Goal: Navigation & Orientation: Find specific page/section

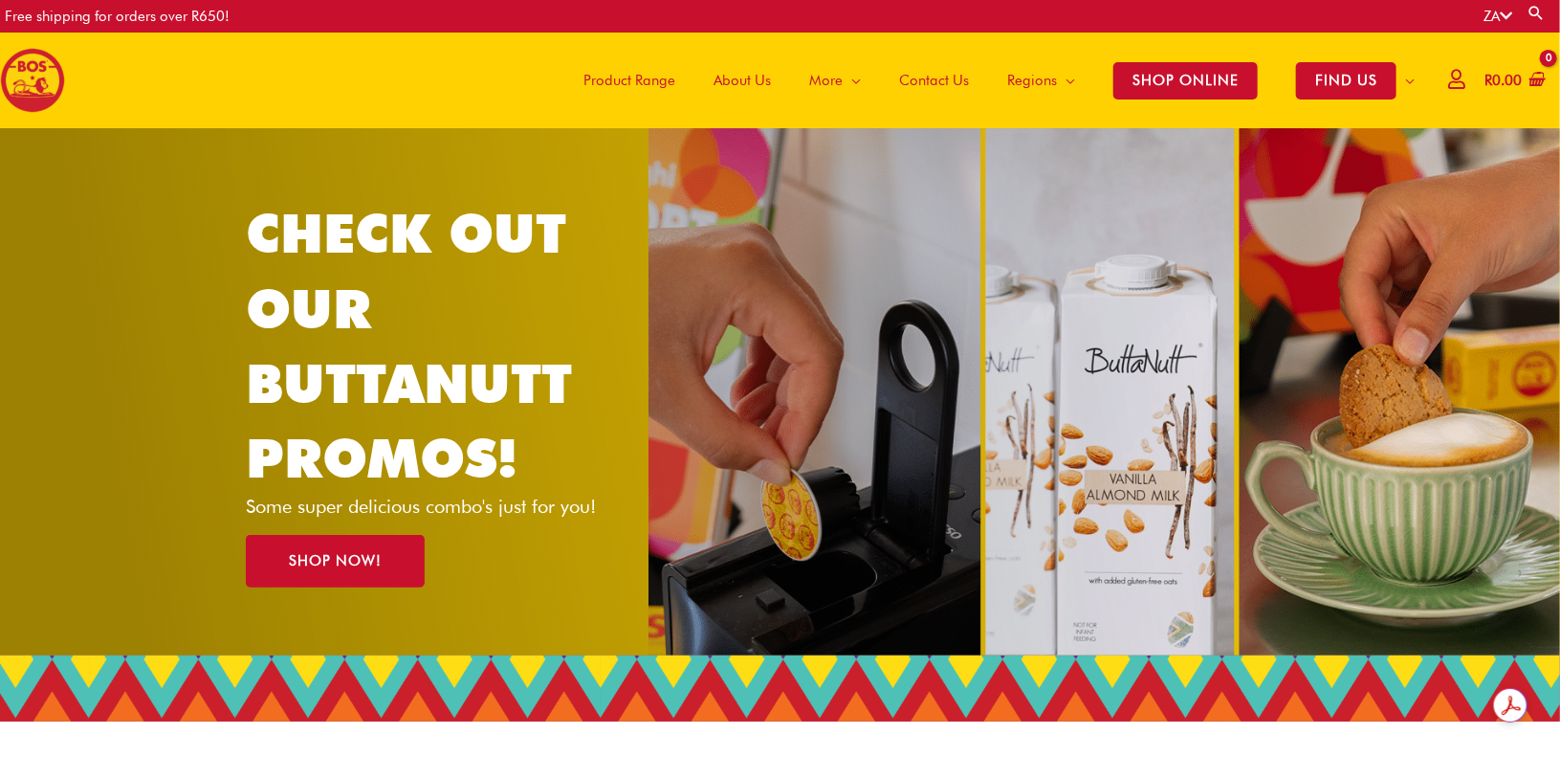
click at [749, 87] on span "About Us" at bounding box center [742, 80] width 57 height 57
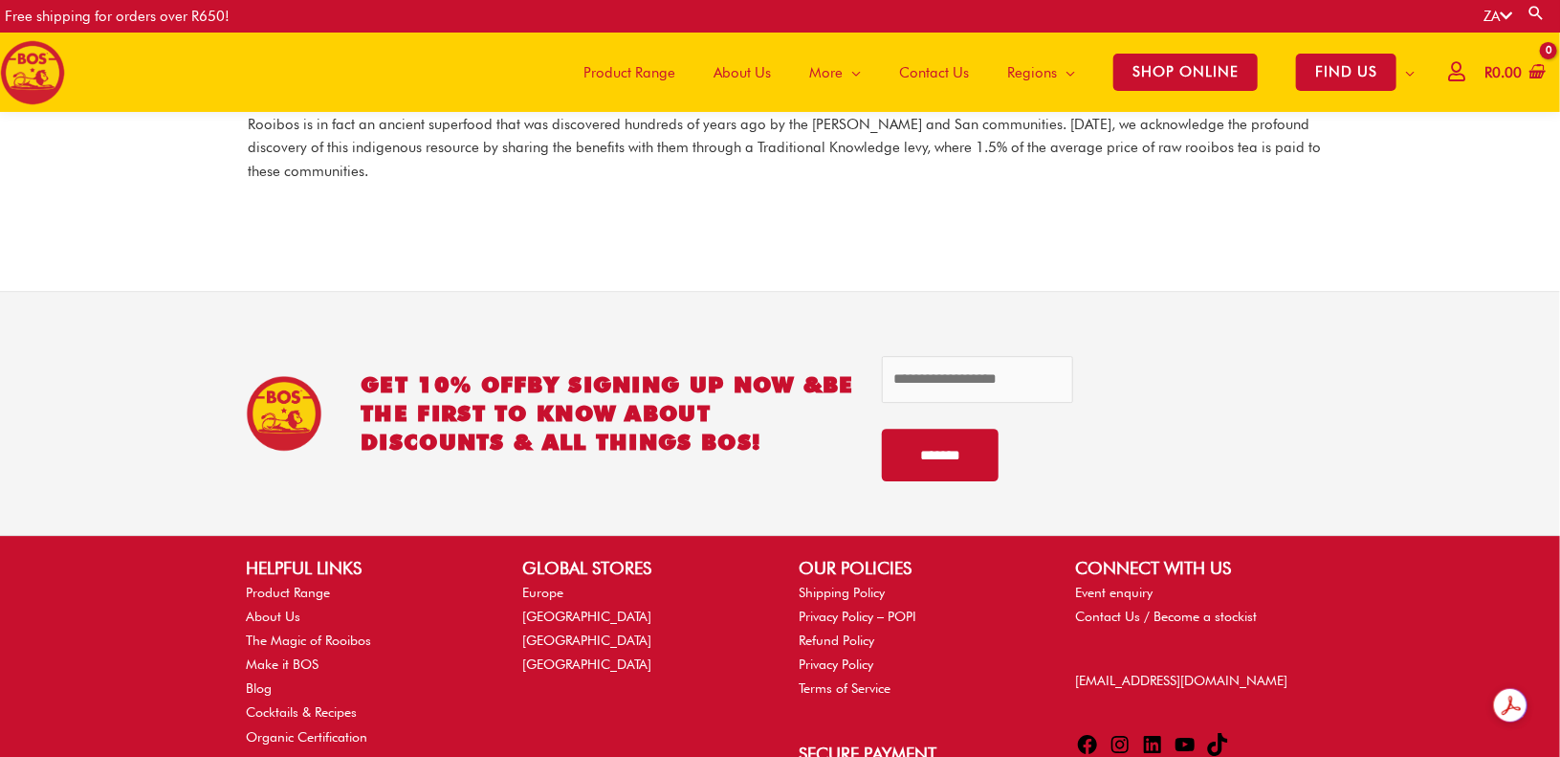
scroll to position [2815, 0]
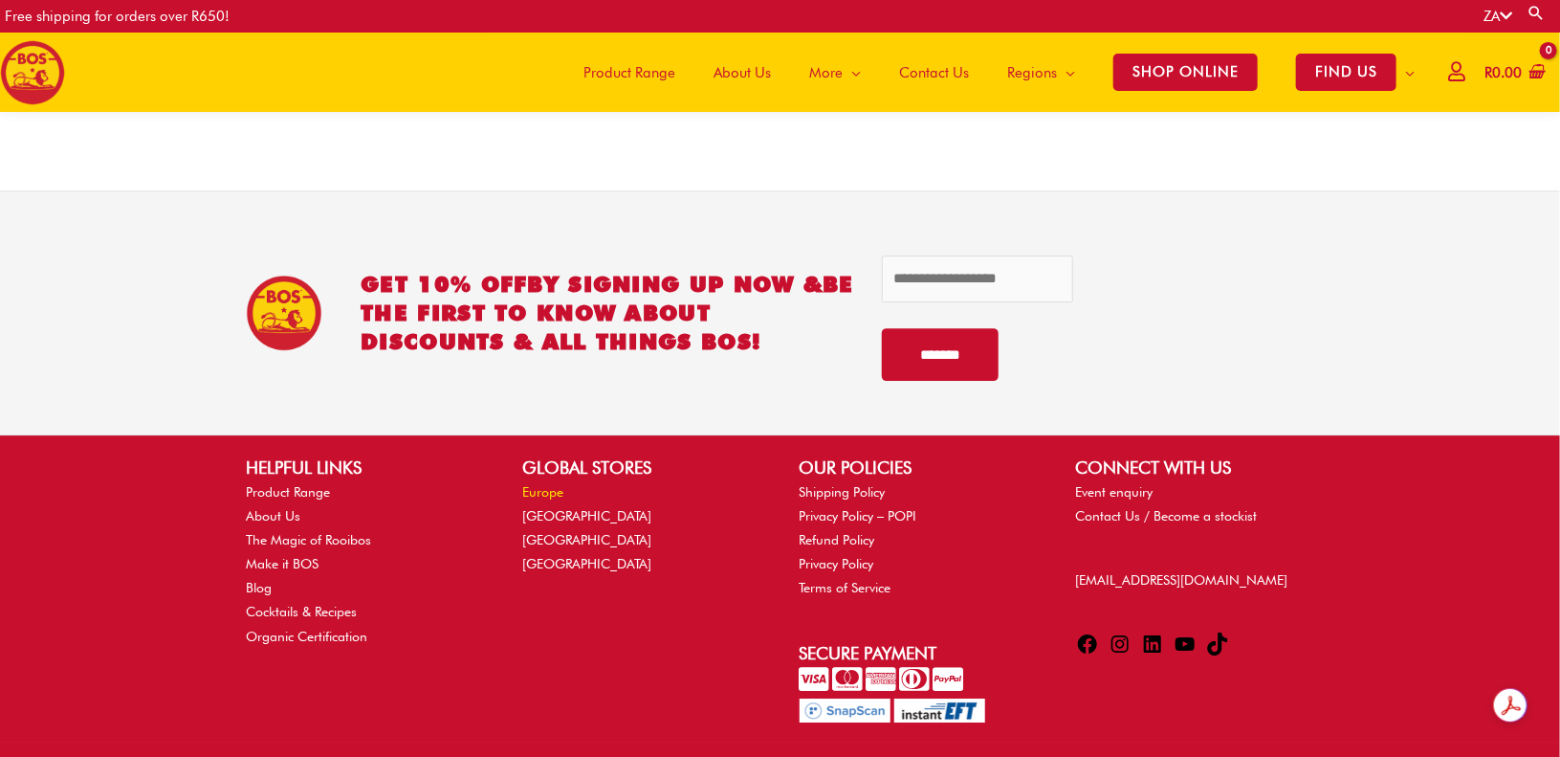
click at [548, 484] on link "Europe" at bounding box center [542, 491] width 41 height 15
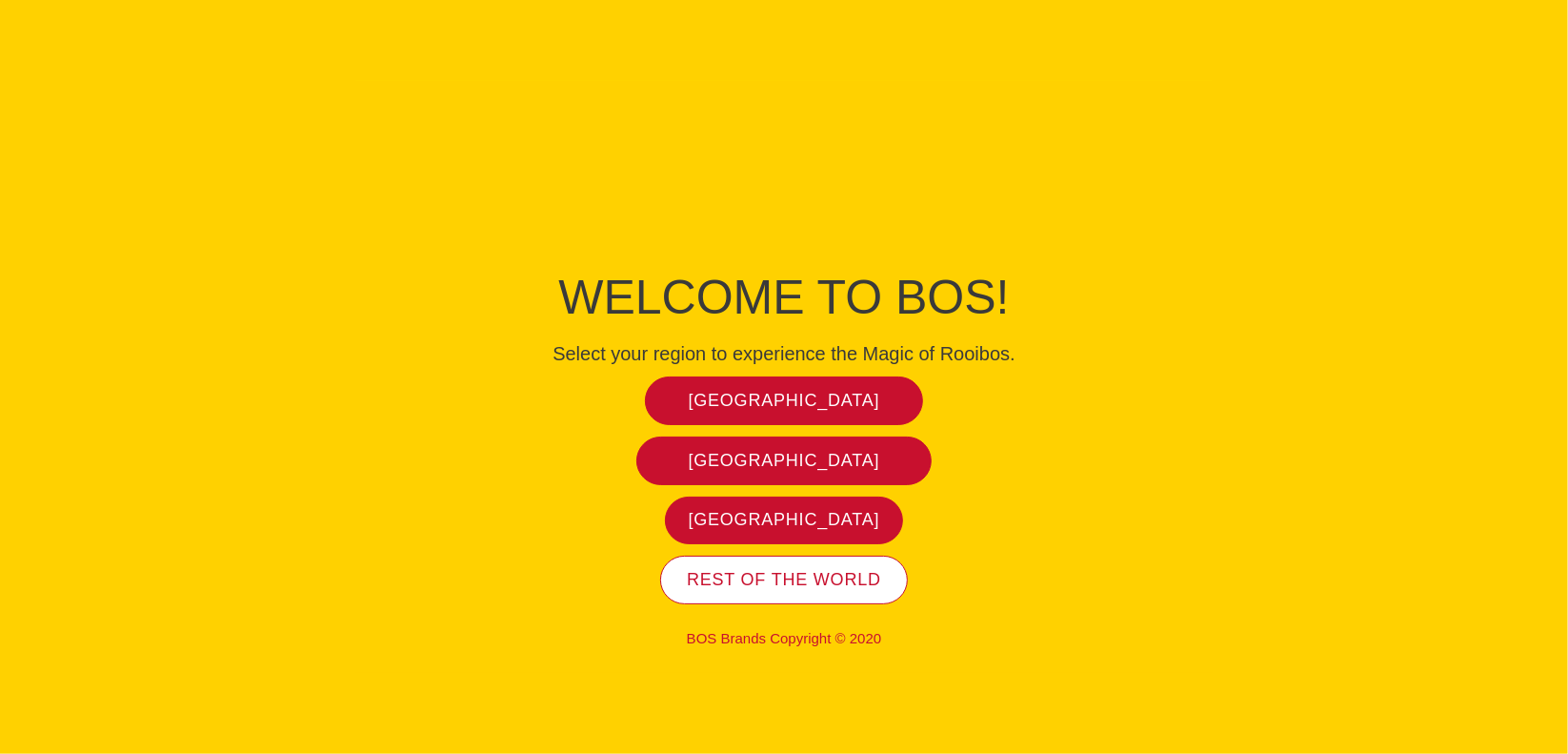
click at [823, 575] on span "Rest of the world" at bounding box center [784, 580] width 194 height 22
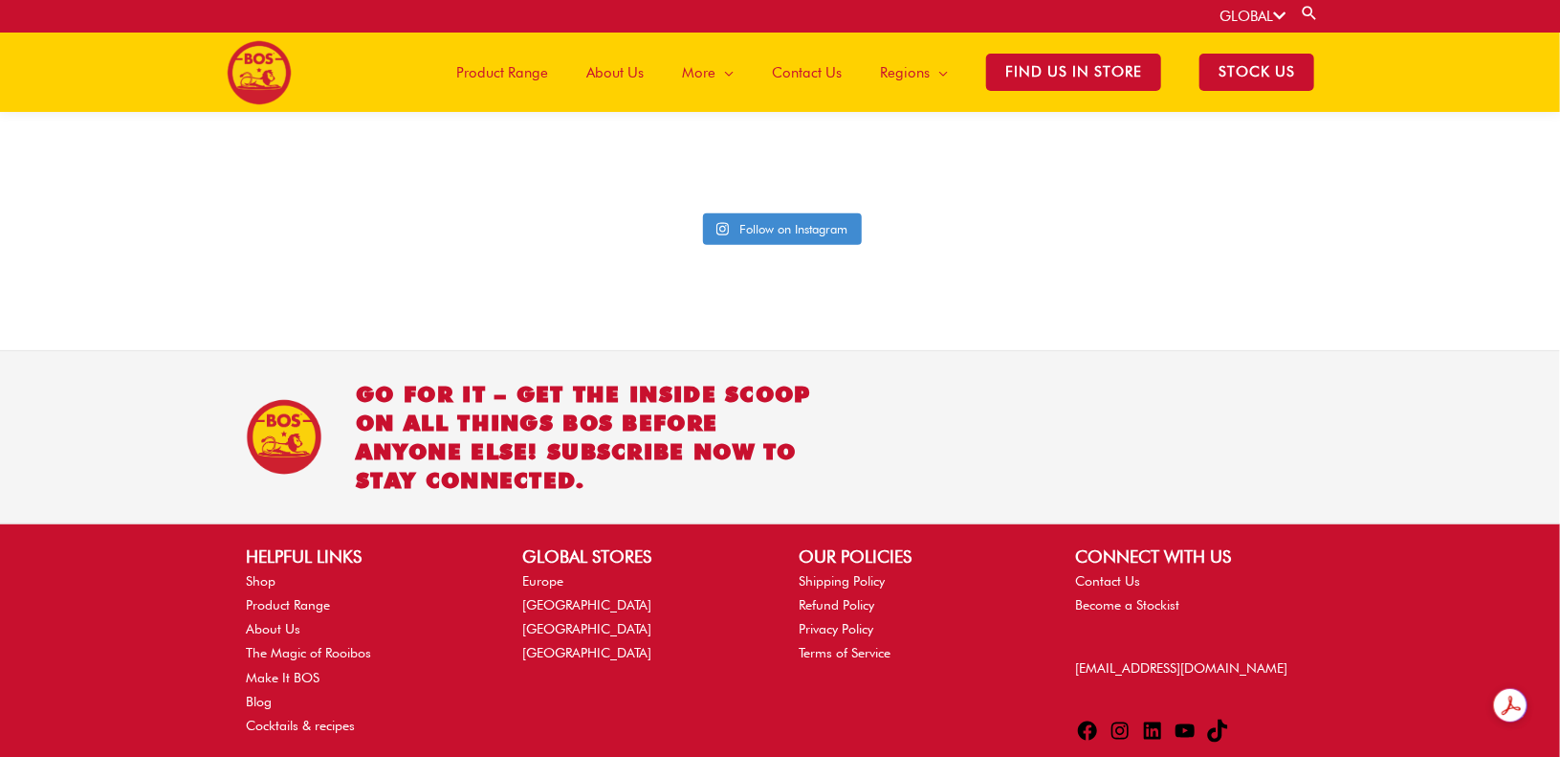
scroll to position [4616, 0]
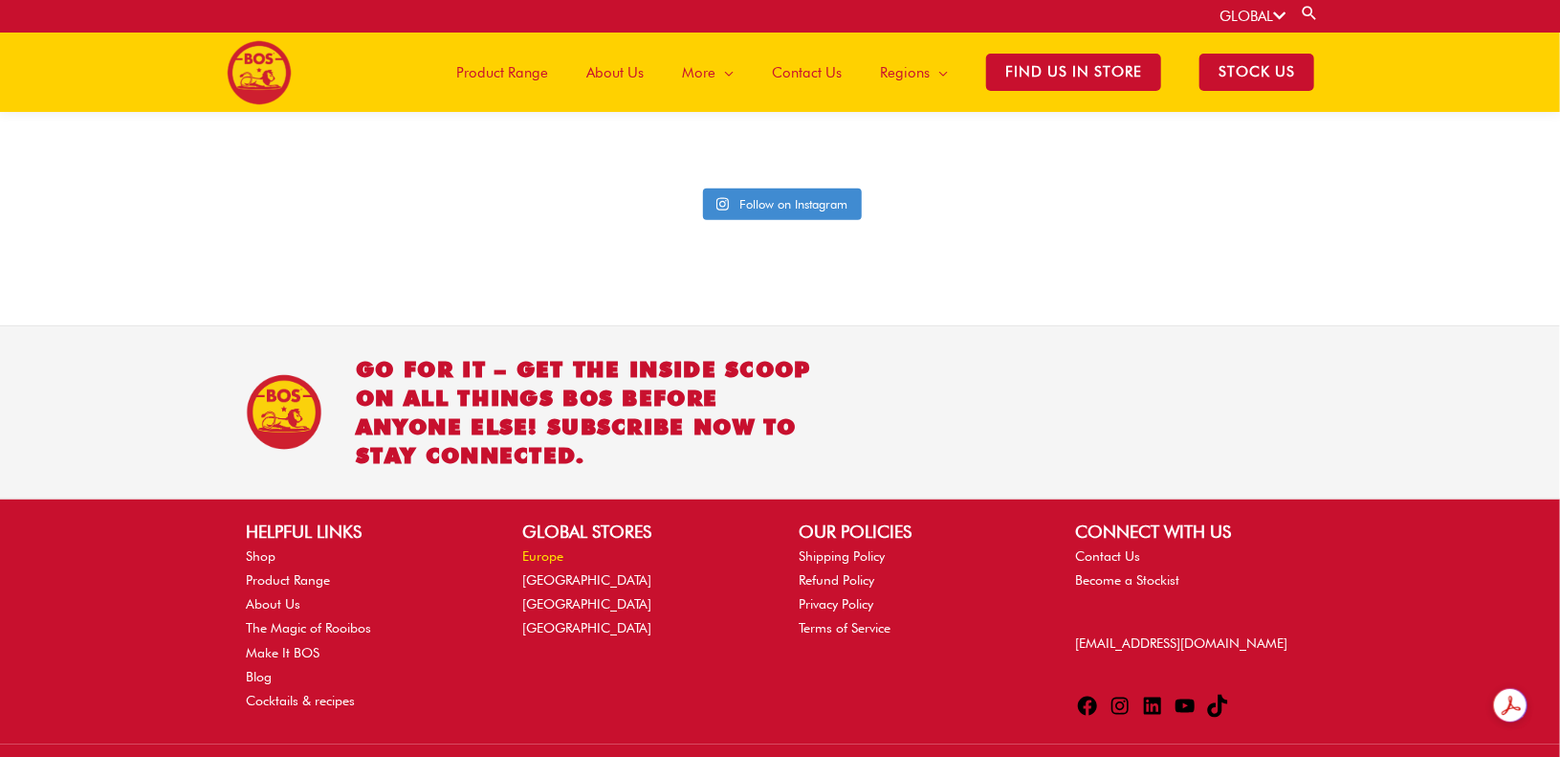
click at [543, 548] on link "Europe" at bounding box center [542, 555] width 41 height 15
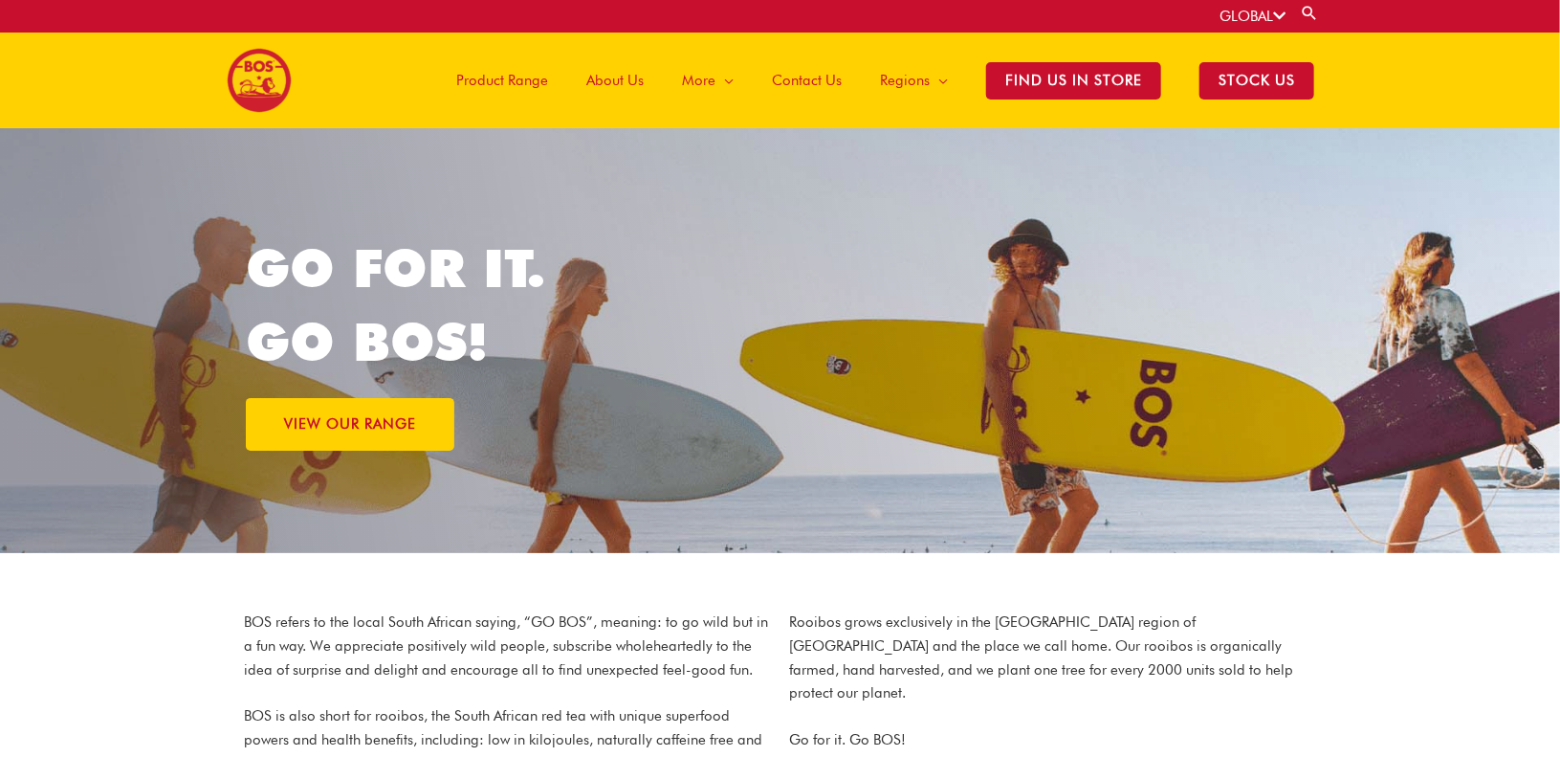
click at [509, 77] on span "Product Range" at bounding box center [502, 80] width 92 height 57
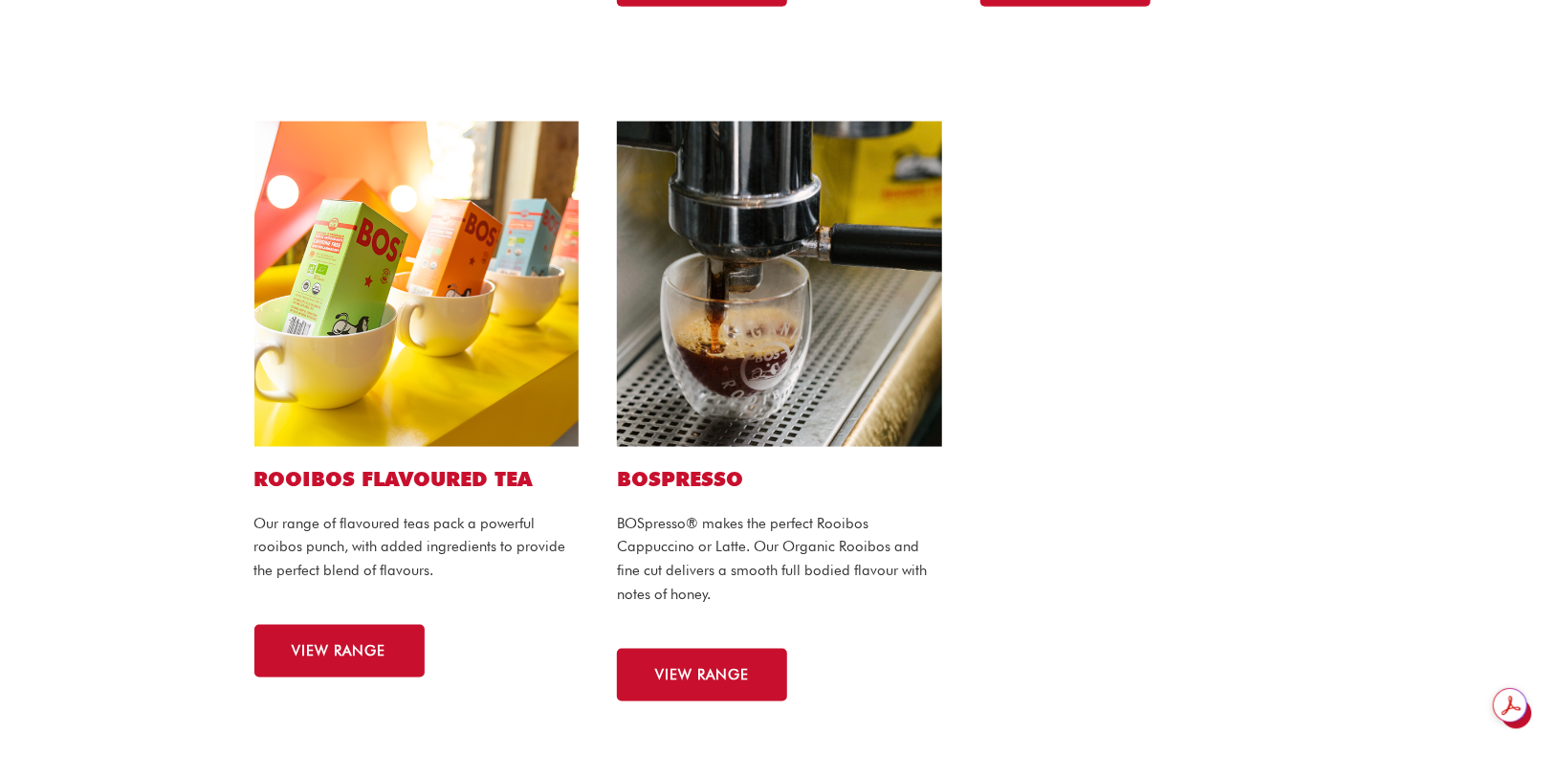
scroll to position [1098, 0]
